Goal: Task Accomplishment & Management: Manage account settings

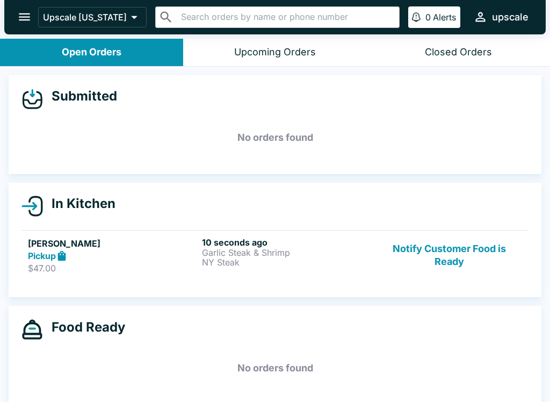
click at [262, 249] on p "Garlic Steak & Shrimp" at bounding box center [287, 253] width 170 height 10
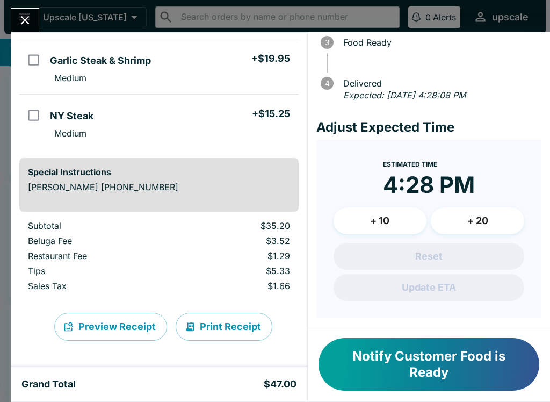
scroll to position [86, 0]
click at [228, 324] on button "Print Receipt" at bounding box center [224, 327] width 97 height 28
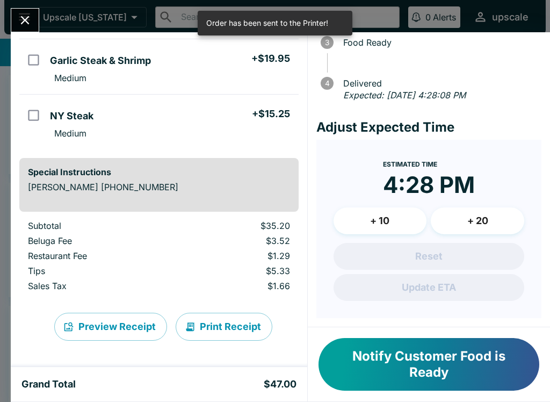
click at [25, 17] on icon "Close" at bounding box center [25, 20] width 15 height 15
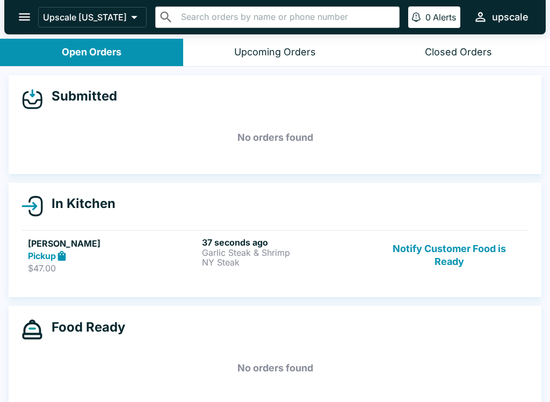
click at [263, 248] on p "Garlic Steak & Shrimp" at bounding box center [287, 253] width 170 height 10
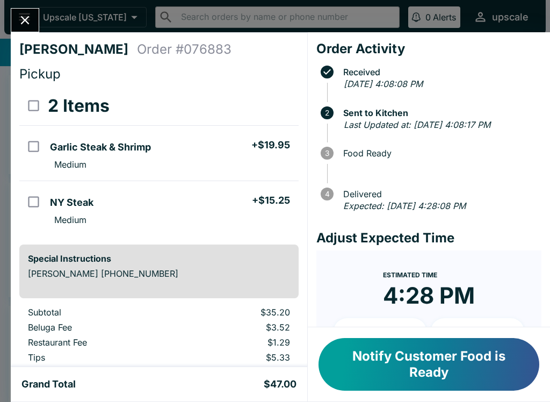
click at [127, 150] on h5 "Garlic Steak & Shrimp" at bounding box center [100, 147] width 101 height 13
click at [257, 104] on button "Refund" at bounding box center [268, 105] width 55 height 27
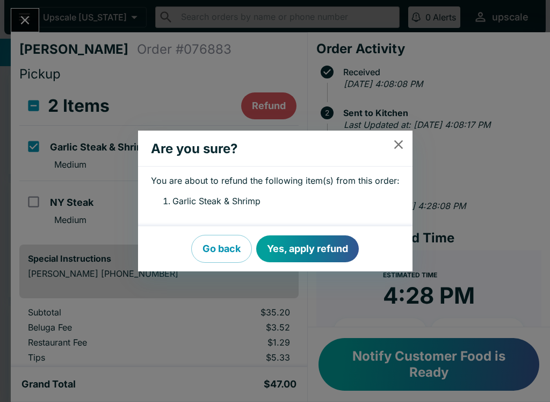
click at [317, 249] on button "Yes, apply refund" at bounding box center [307, 248] width 103 height 27
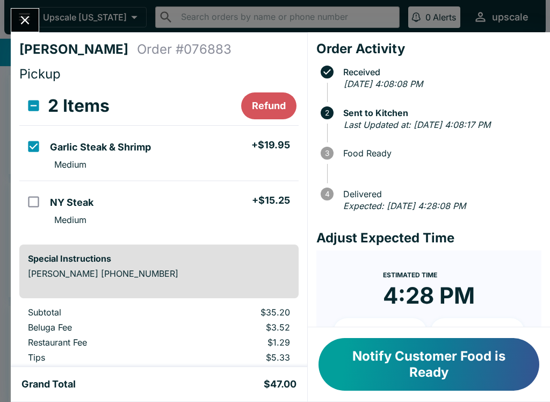
checkbox input "false"
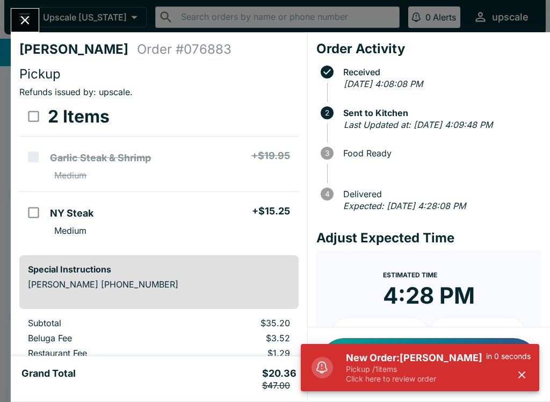
click at [28, 21] on icon "Close" at bounding box center [25, 20] width 15 height 15
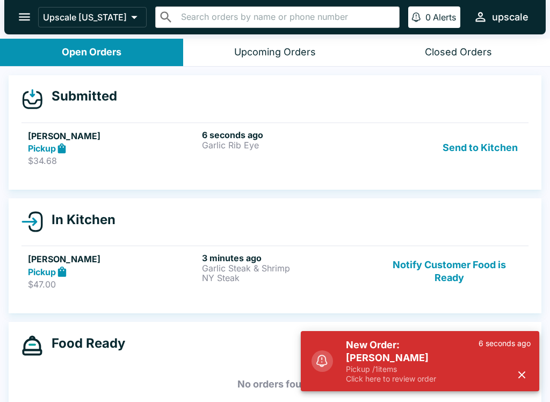
click at [480, 153] on button "Send to Kitchen" at bounding box center [480, 147] width 84 height 37
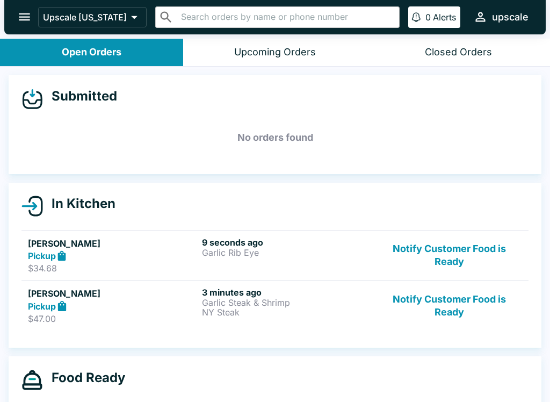
click at [267, 253] on p "Garlic Rib Eye" at bounding box center [287, 253] width 170 height 10
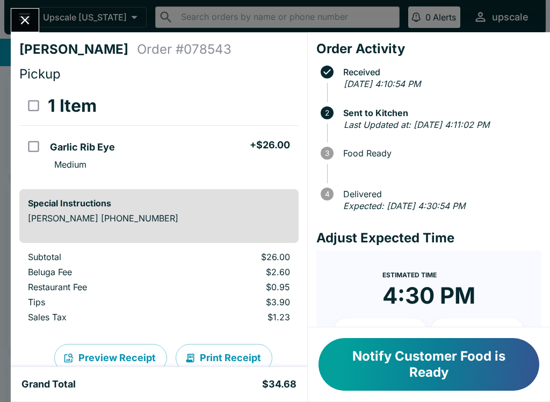
click at [19, 22] on icon "Close" at bounding box center [25, 20] width 15 height 15
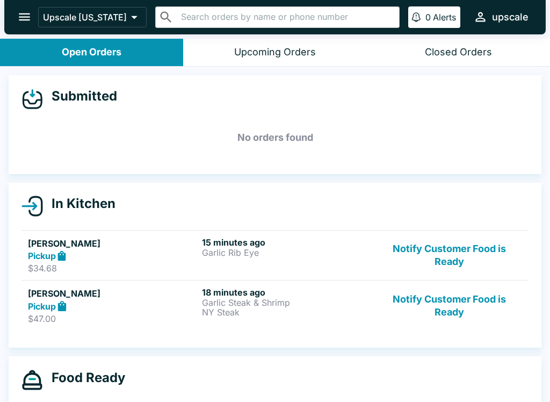
click at [267, 259] on div "15 minutes ago Garlic Rib Eye" at bounding box center [287, 255] width 170 height 37
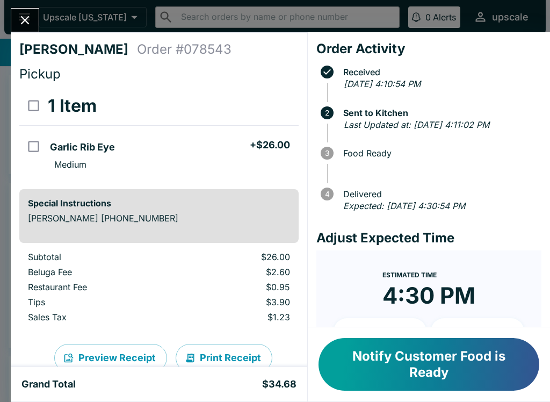
click at [28, 26] on icon "Close" at bounding box center [25, 20] width 15 height 15
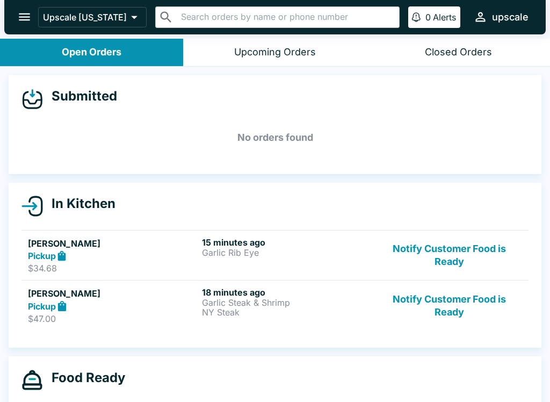
click at [448, 262] on button "Notify Customer Food is Ready" at bounding box center [449, 255] width 146 height 37
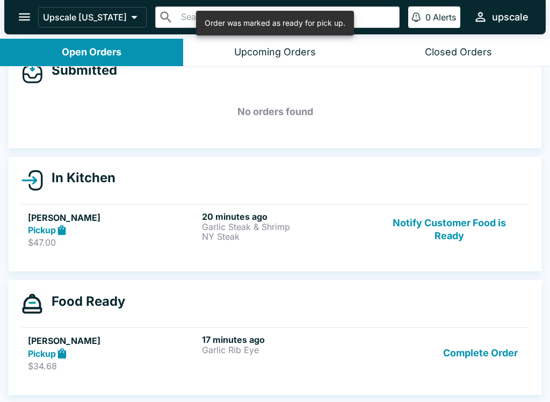
scroll to position [26, 0]
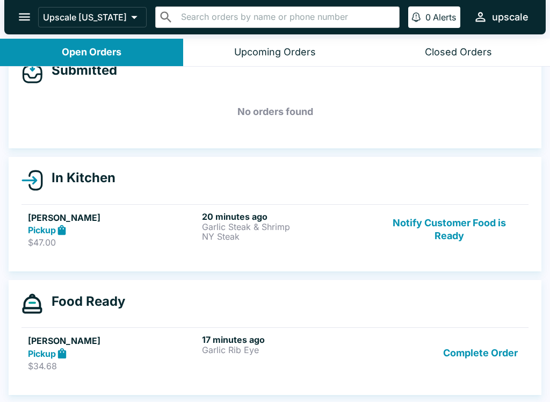
click at [453, 212] on button "Notify Customer Food is Ready" at bounding box center [449, 229] width 146 height 37
